Goal: Check status: Check status

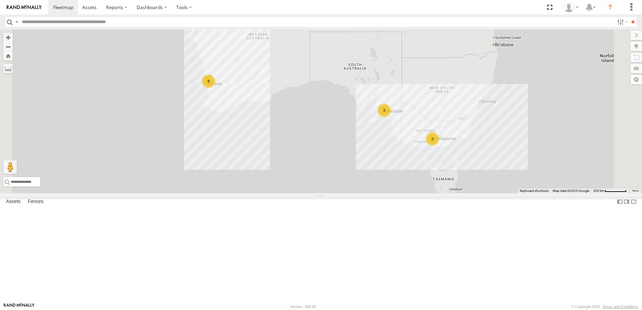
click at [0, 0] on div "Edmund Tech IOV698" at bounding box center [0, 0] width 0 height 0
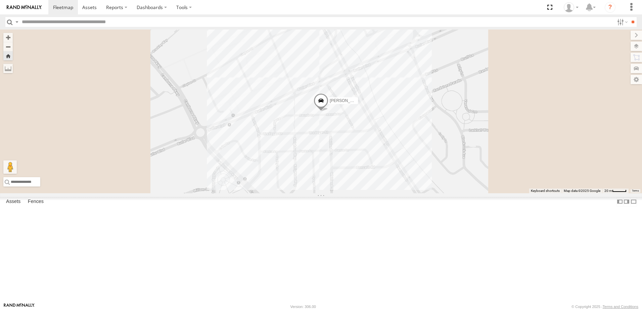
click at [328, 111] on span at bounding box center [321, 102] width 15 height 18
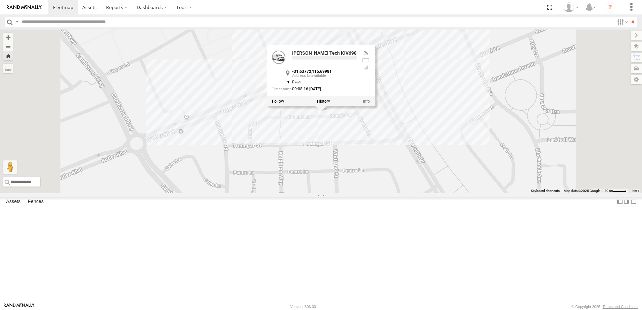
click at [370, 104] on link at bounding box center [366, 101] width 7 height 5
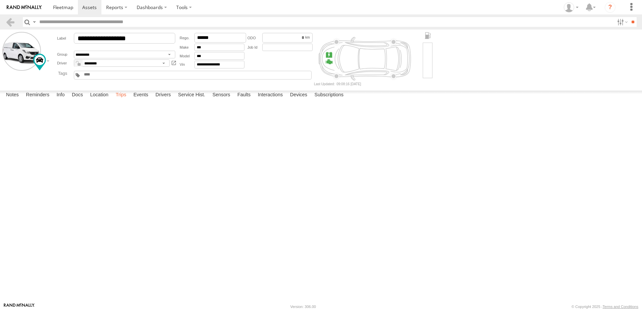
click at [122, 100] on label "Trips" at bounding box center [120, 95] width 17 height 9
